Goal: Task Accomplishment & Management: Complete application form

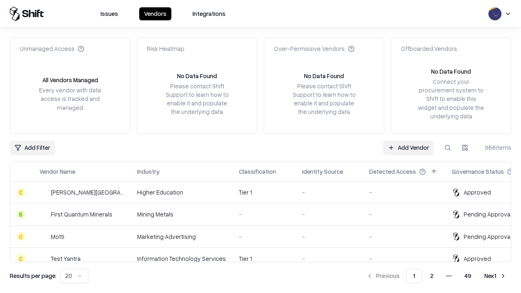
click at [408, 147] on link "Add Vendor" at bounding box center [408, 147] width 51 height 15
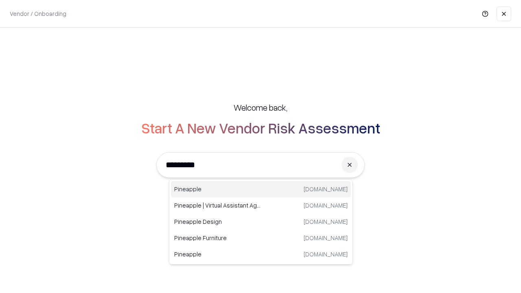
click at [261, 189] on div "Pineapple [DOMAIN_NAME]" at bounding box center [261, 189] width 180 height 16
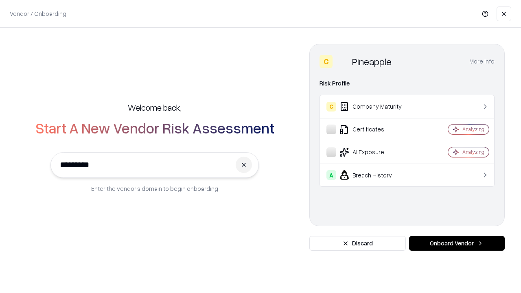
type input "*********"
click at [457, 243] on button "Onboard Vendor" at bounding box center [457, 243] width 96 height 15
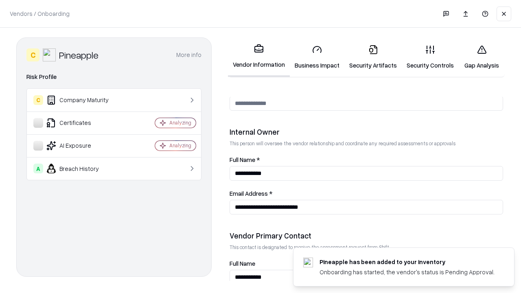
scroll to position [422, 0]
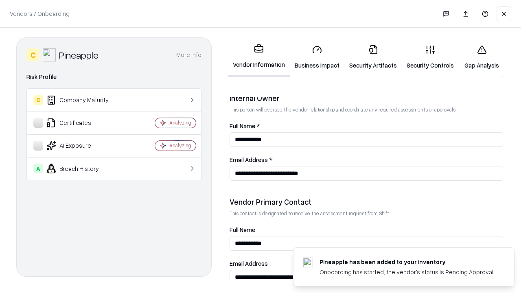
click at [373, 57] on link "Security Artifacts" at bounding box center [372, 57] width 57 height 38
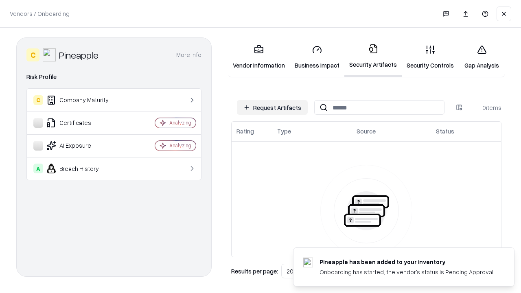
click at [272, 107] on button "Request Artifacts" at bounding box center [272, 107] width 71 height 15
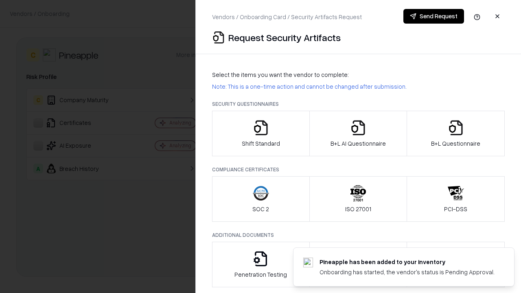
click at [456, 134] on icon "button" at bounding box center [456, 128] width 16 height 16
click at [358, 134] on icon "button" at bounding box center [358, 128] width 16 height 16
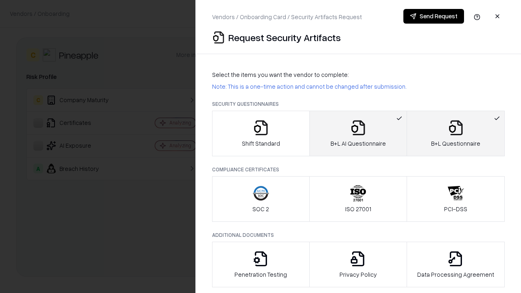
click at [434, 16] on button "Send Request" at bounding box center [433, 16] width 61 height 15
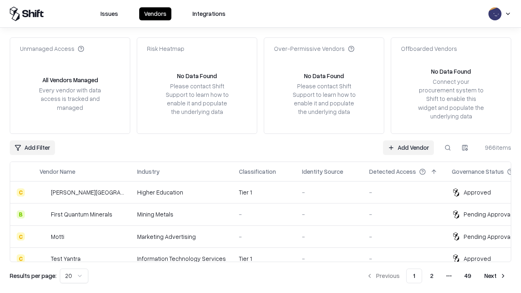
click at [448, 147] on button at bounding box center [448, 147] width 15 height 15
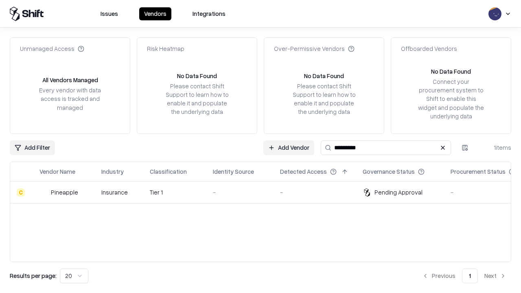
type input "*********"
click at [265, 192] on div "-" at bounding box center [240, 192] width 54 height 9
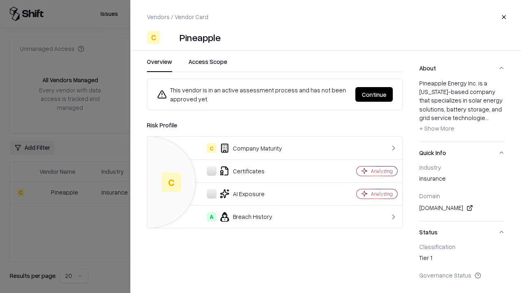
click at [374, 94] on button "Continue" at bounding box center [373, 94] width 37 height 15
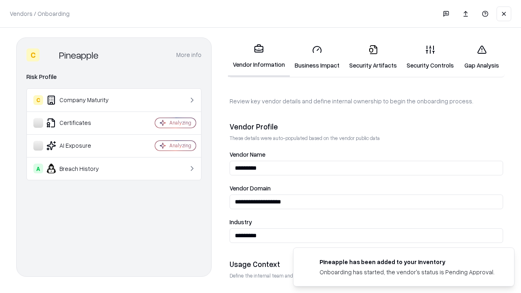
click at [373, 57] on link "Security Artifacts" at bounding box center [372, 57] width 57 height 38
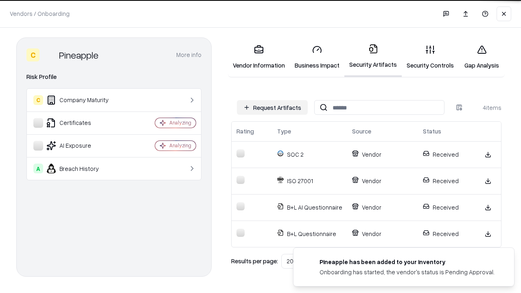
click at [482, 57] on link "Gap Analysis" at bounding box center [482, 57] width 46 height 38
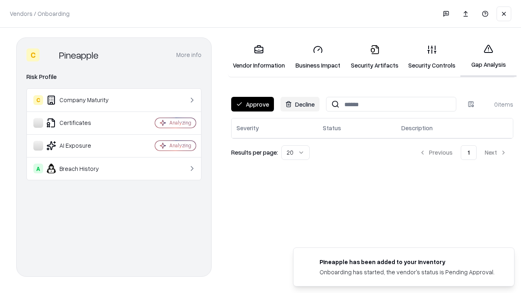
click at [252, 104] on button "Approve" at bounding box center [252, 104] width 43 height 15
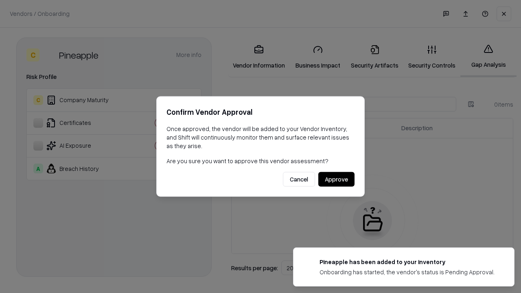
click at [336, 179] on button "Approve" at bounding box center [336, 179] width 36 height 15
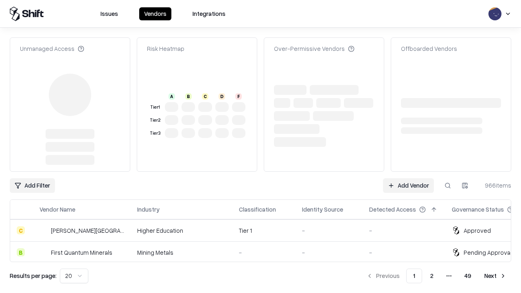
type input "*********"
click at [408, 178] on link "Add Vendor" at bounding box center [408, 185] width 51 height 15
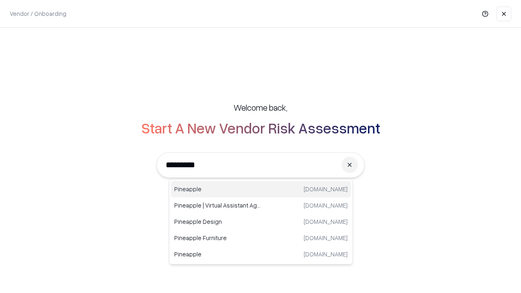
click at [261, 189] on div "Pineapple [DOMAIN_NAME]" at bounding box center [261, 189] width 180 height 16
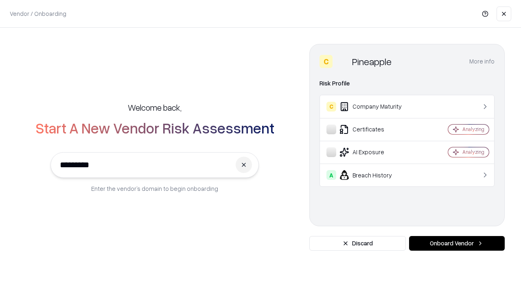
type input "*********"
click at [457, 243] on button "Onboard Vendor" at bounding box center [457, 243] width 96 height 15
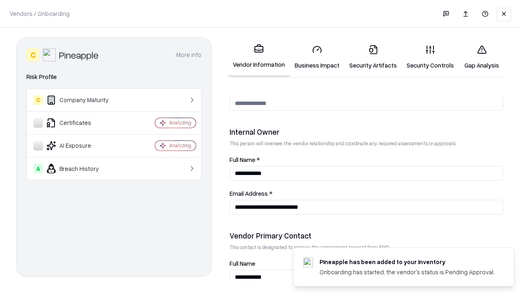
scroll to position [422, 0]
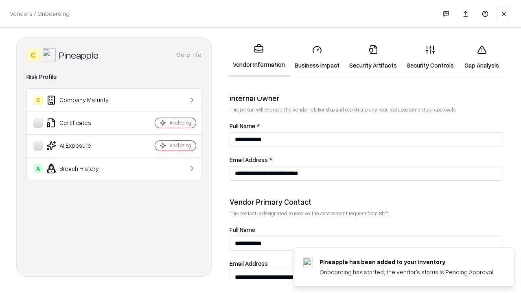
click at [482, 57] on link "Gap Analysis" at bounding box center [482, 57] width 46 height 38
